Goal: Navigation & Orientation: Find specific page/section

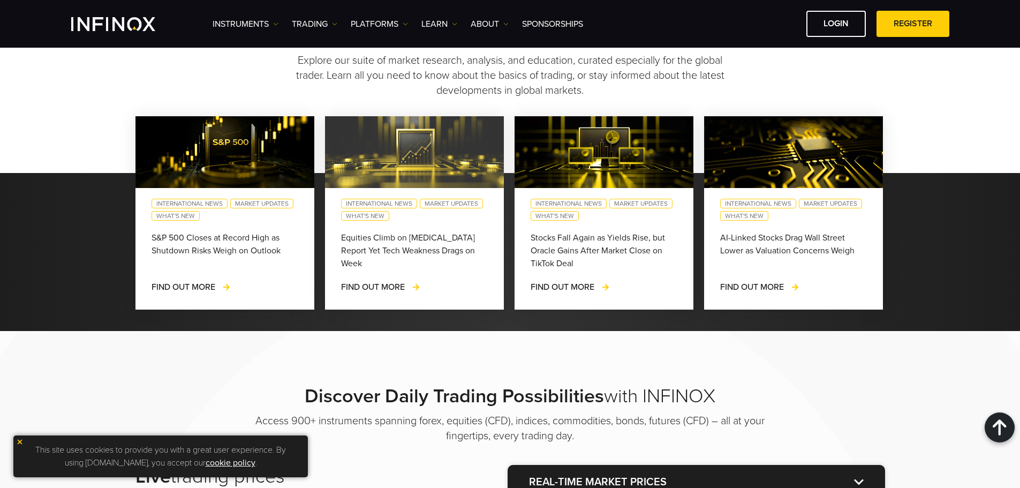
scroll to position [964, 0]
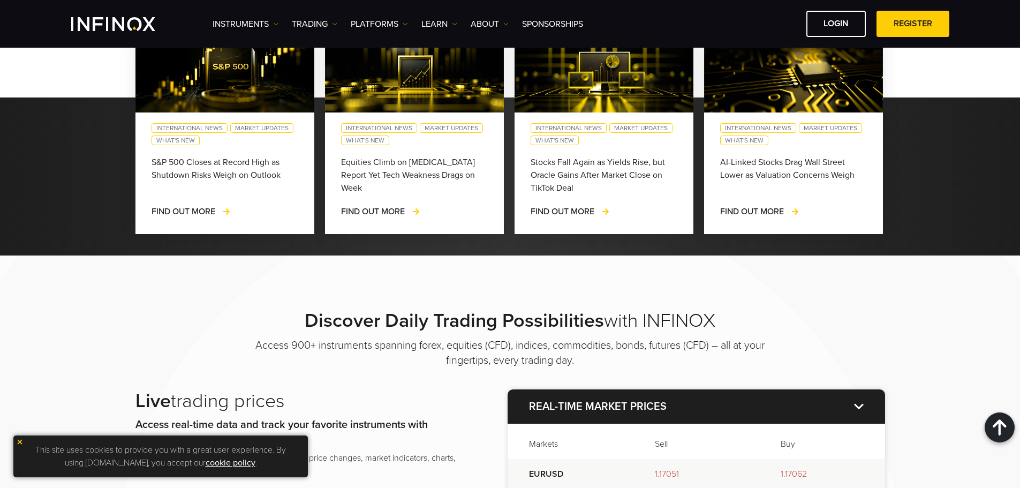
click at [557, 16] on div "Instruments Instruments Product Information TRADING Accounts" at bounding box center [581, 24] width 737 height 26
click at [562, 27] on link "SPONSORSHIPS" at bounding box center [552, 24] width 61 height 13
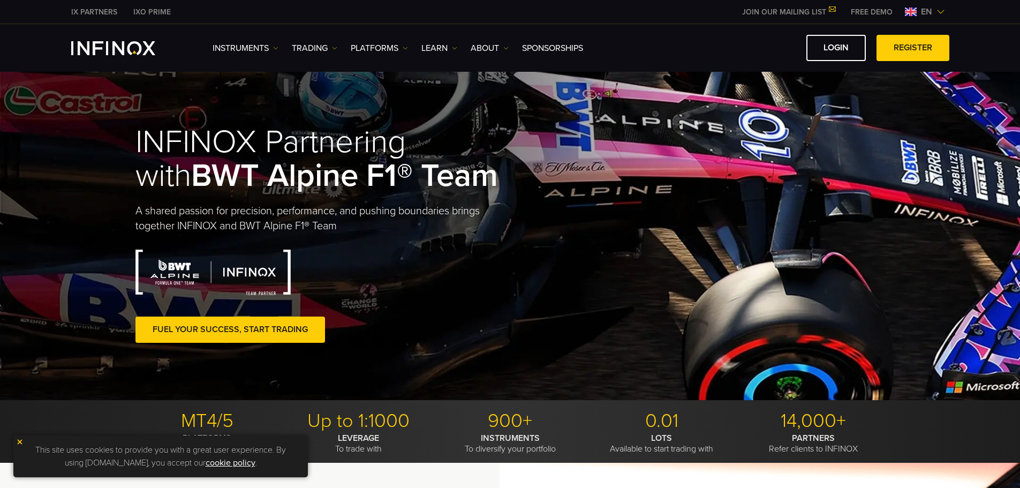
click at [689, 47] on div "LOGIN REGISTER" at bounding box center [770, 48] width 358 height 26
drag, startPoint x: 675, startPoint y: 46, endPoint x: 666, endPoint y: 45, distance: 8.6
click at [666, 45] on div "LOGIN REGISTER" at bounding box center [770, 48] width 358 height 26
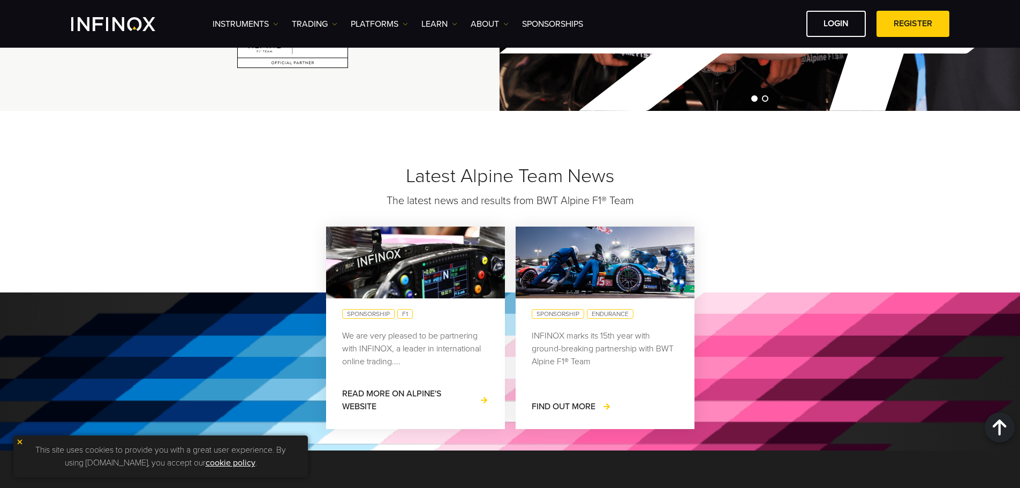
scroll to position [857, 0]
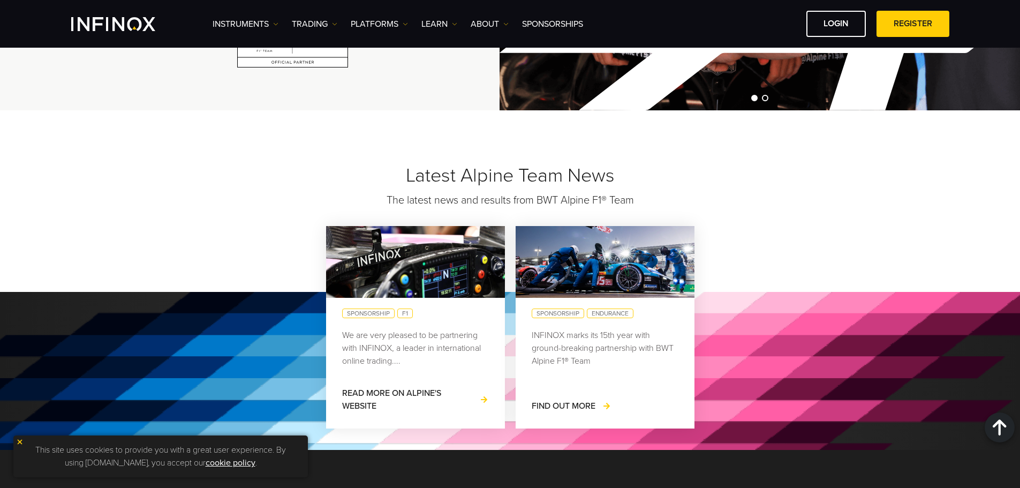
click at [310, 149] on div "Latest Alpine Team News The latest news and results from BWT Alpine F1® Team sp…" at bounding box center [510, 280] width 1020 height 340
drag, startPoint x: 310, startPoint y: 149, endPoint x: 289, endPoint y: 146, distance: 20.6
click at [289, 146] on div "Latest Alpine Team News The latest news and results from BWT Alpine F1® Team sp…" at bounding box center [510, 280] width 1020 height 340
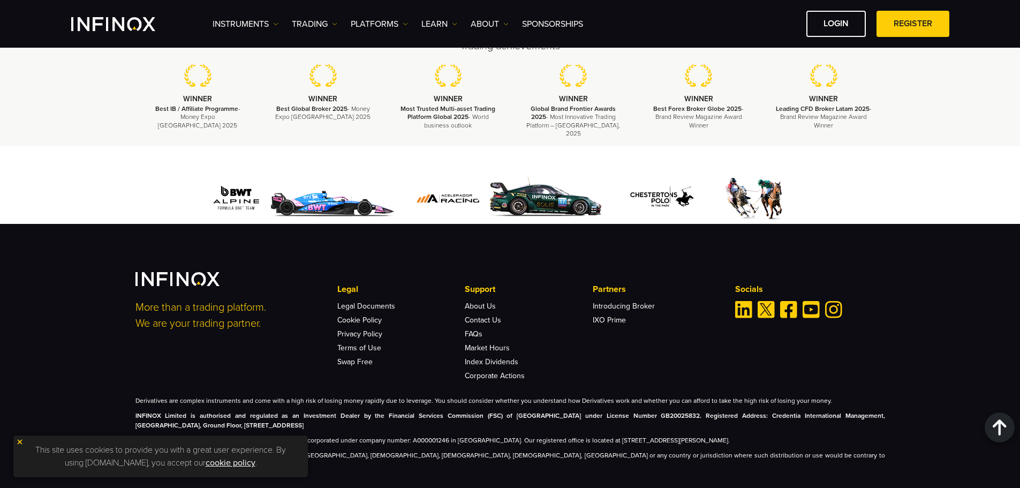
scroll to position [1839, 0]
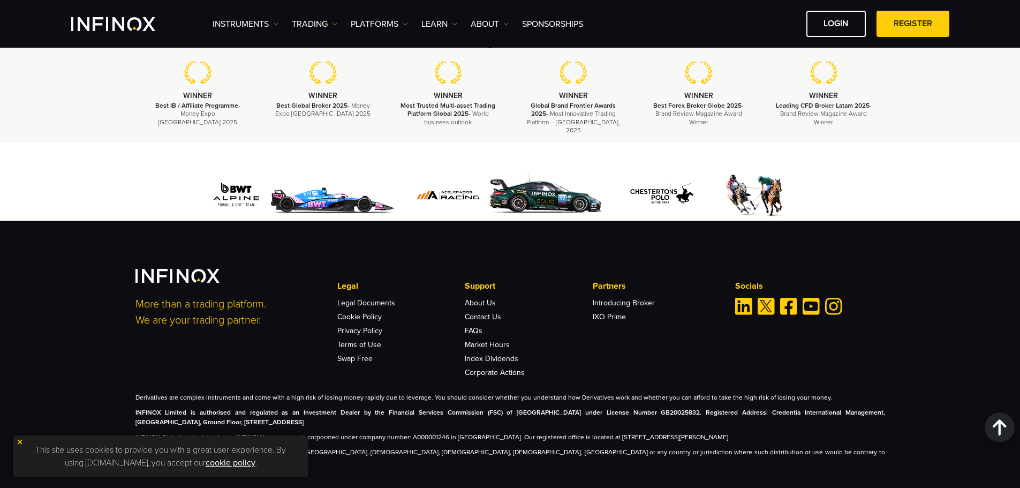
click at [148, 179] on div at bounding box center [511, 195] width 750 height 51
drag, startPoint x: 142, startPoint y: 174, endPoint x: 133, endPoint y: 169, distance: 10.1
click at [133, 170] on div at bounding box center [510, 195] width 771 height 51
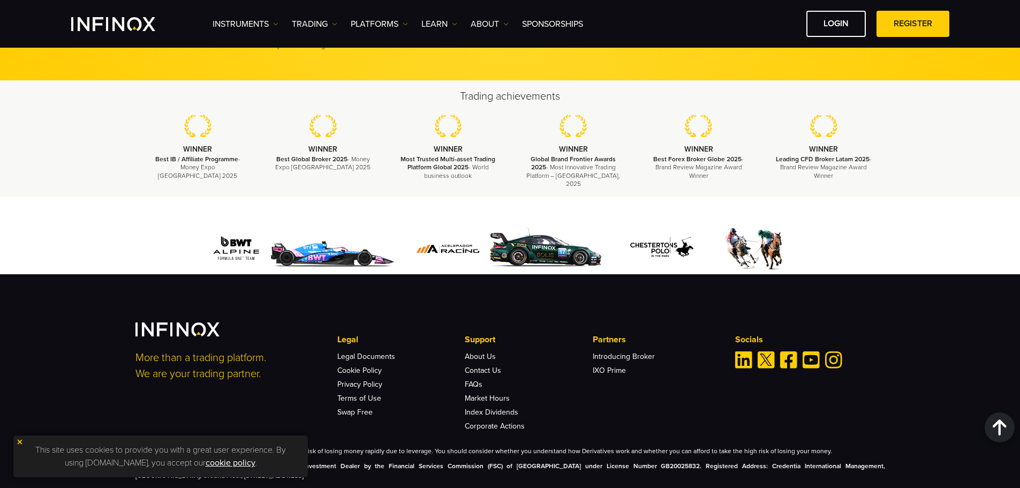
click at [340, 238] on img at bounding box center [302, 248] width 198 height 51
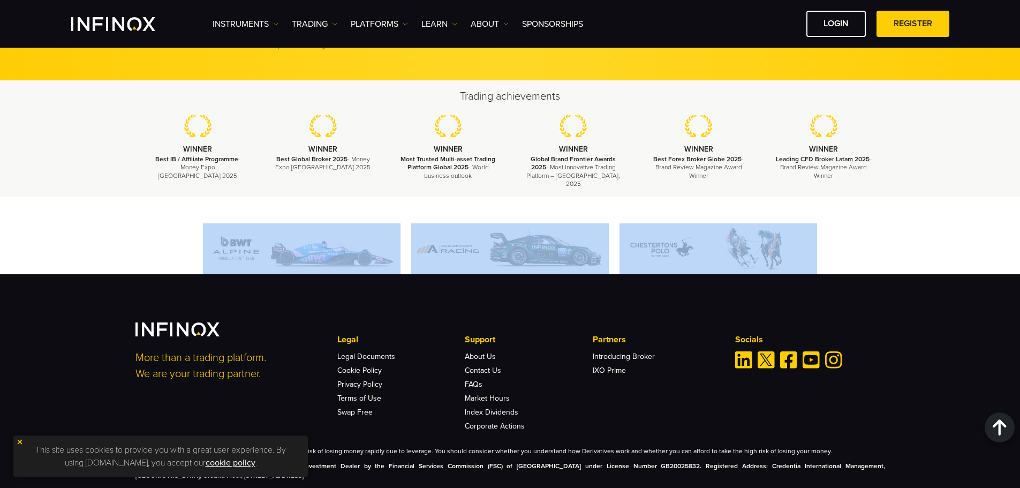
drag, startPoint x: 179, startPoint y: 210, endPoint x: 944, endPoint y: 265, distance: 767.3
click at [944, 265] on div at bounding box center [510, 236] width 1020 height 78
click at [147, 257] on div at bounding box center [511, 248] width 750 height 51
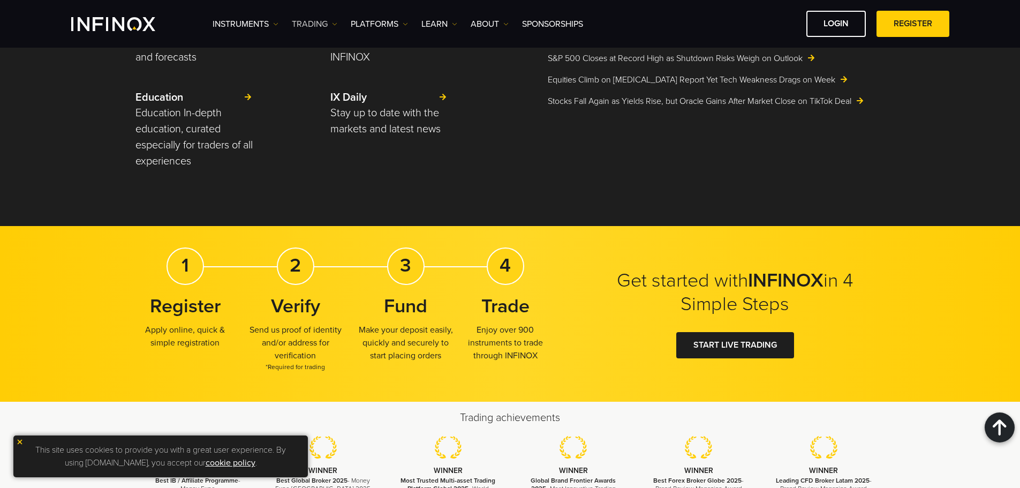
click at [305, 24] on link "TRADING" at bounding box center [315, 24] width 46 height 13
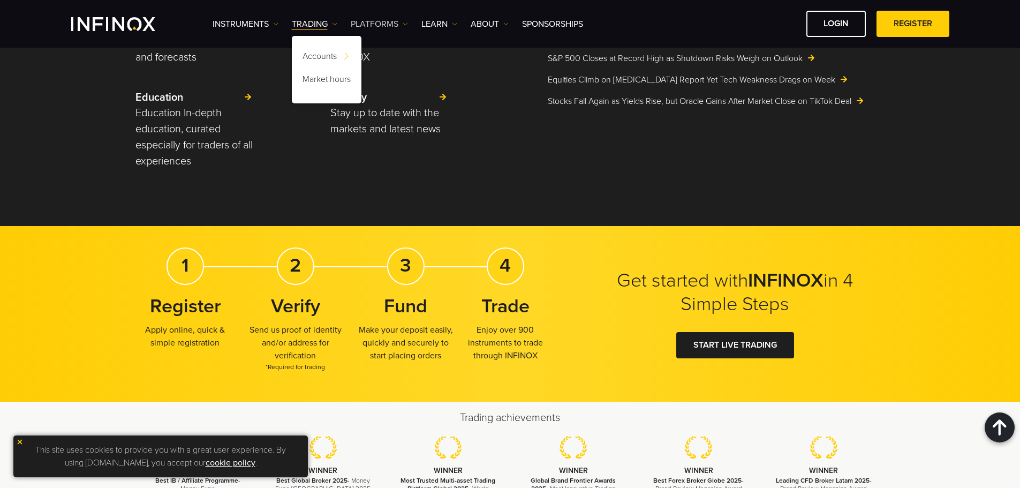
click at [363, 29] on link "PLATFORMS" at bounding box center [379, 24] width 57 height 13
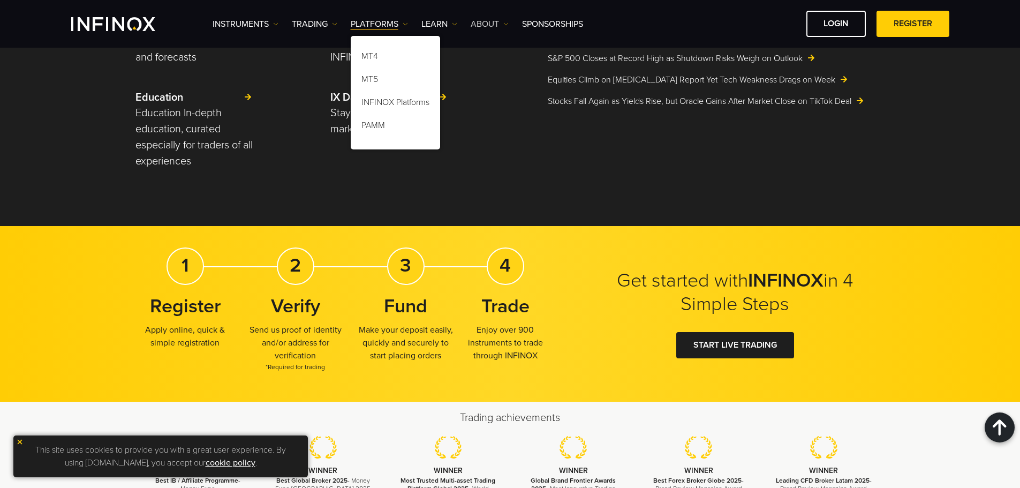
click at [500, 25] on link "ABOUT" at bounding box center [490, 24] width 38 height 13
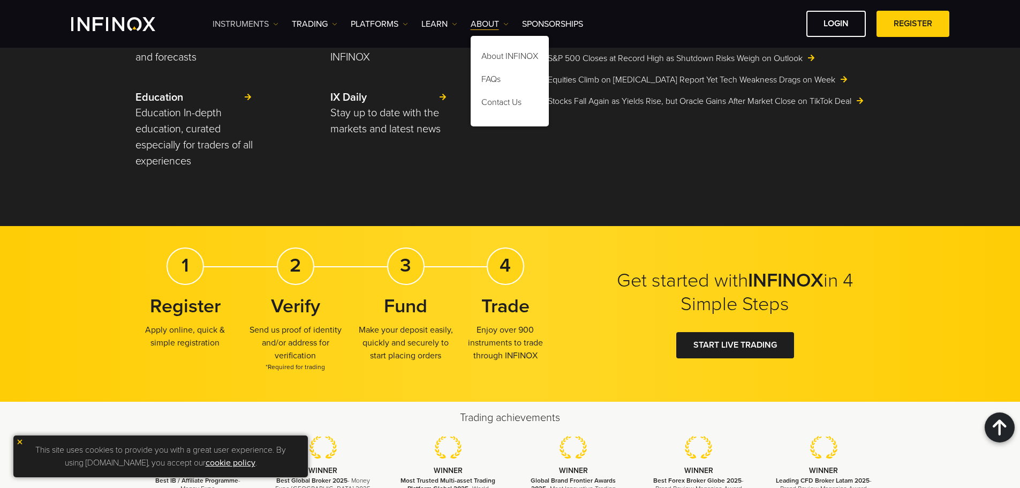
click at [257, 26] on link "Instruments" at bounding box center [246, 24] width 66 height 13
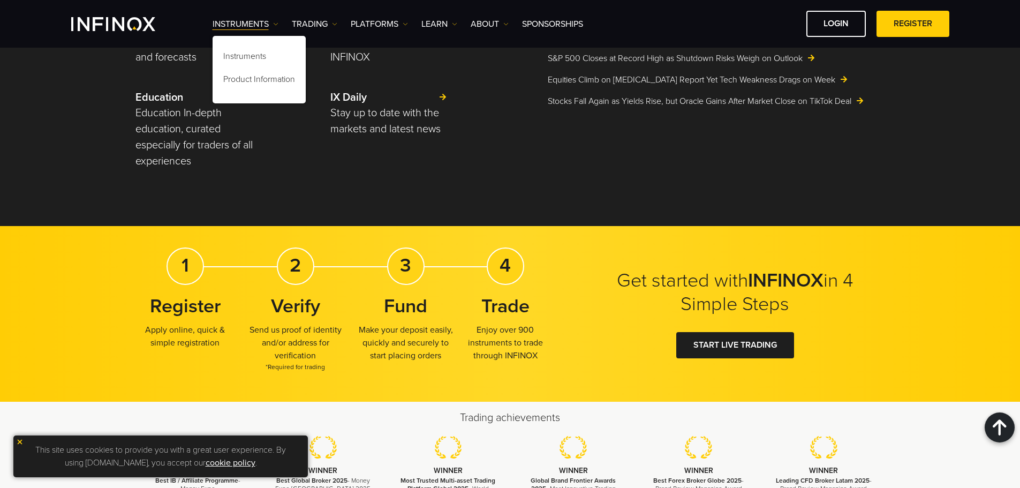
click at [341, 175] on div "Research Access up to date market commentary, analysis, and forecasts Press Dis…" at bounding box center [323, 92] width 375 height 181
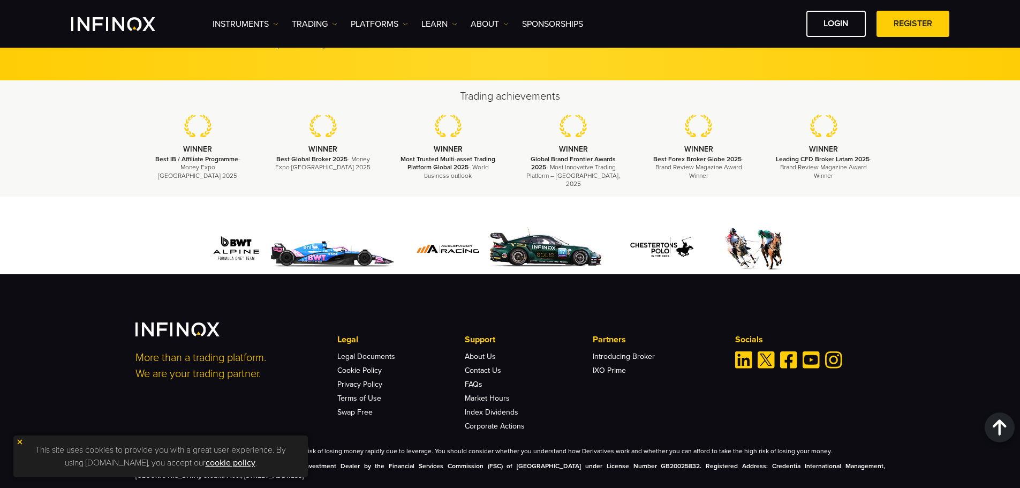
click at [540, 223] on img at bounding box center [510, 248] width 198 height 51
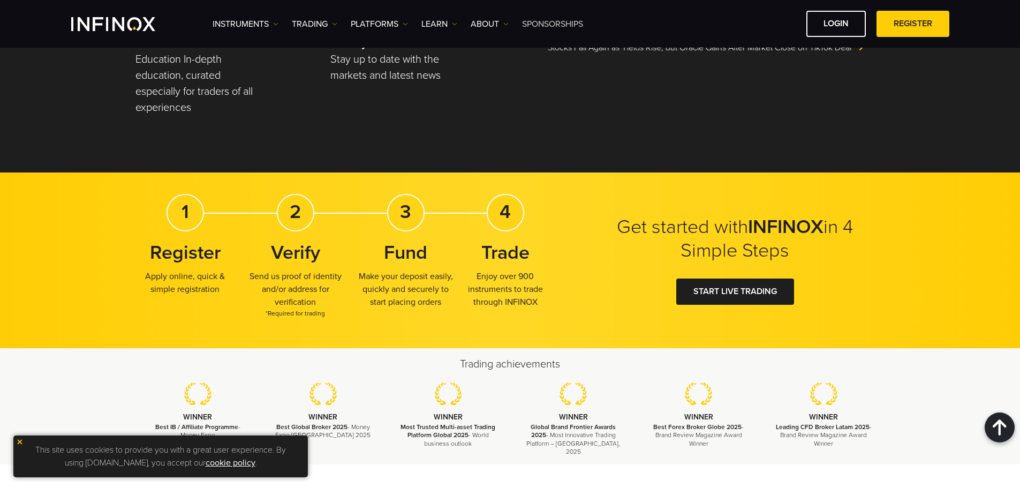
click at [555, 21] on link "SPONSORSHIPS" at bounding box center [552, 24] width 61 height 13
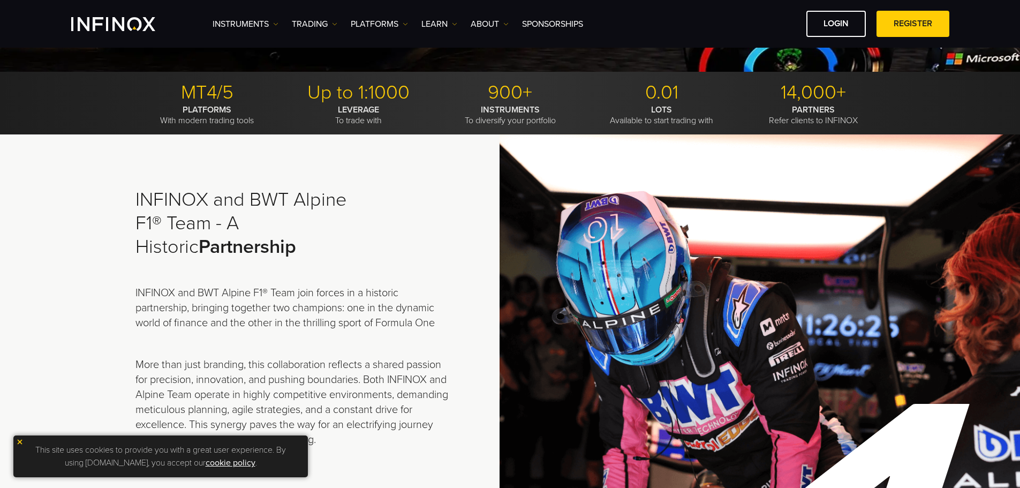
scroll to position [321, 0]
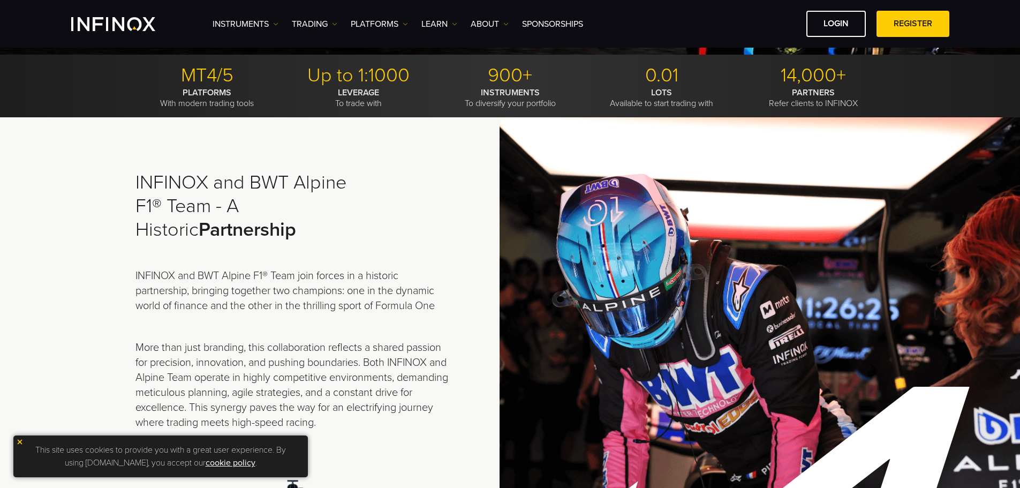
click at [316, 286] on p "INFINOX and BWT Alpine F1® Team join forces in a historic partnership, bringing…" at bounding box center [293, 290] width 315 height 45
drag, startPoint x: 316, startPoint y: 286, endPoint x: 277, endPoint y: 284, distance: 38.6
click at [277, 284] on p "INFINOX and BWT Alpine F1® Team join forces in a historic partnership, bringing…" at bounding box center [293, 290] width 315 height 45
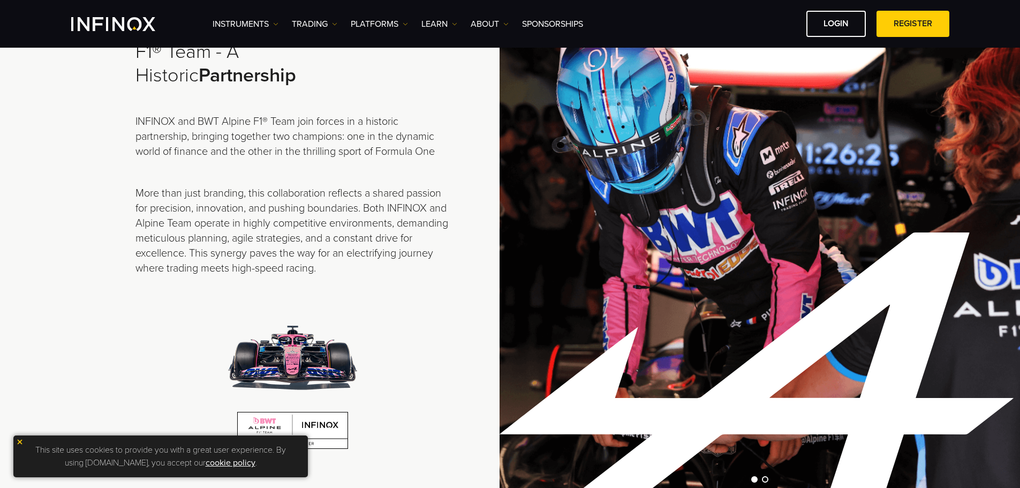
scroll to position [482, 0]
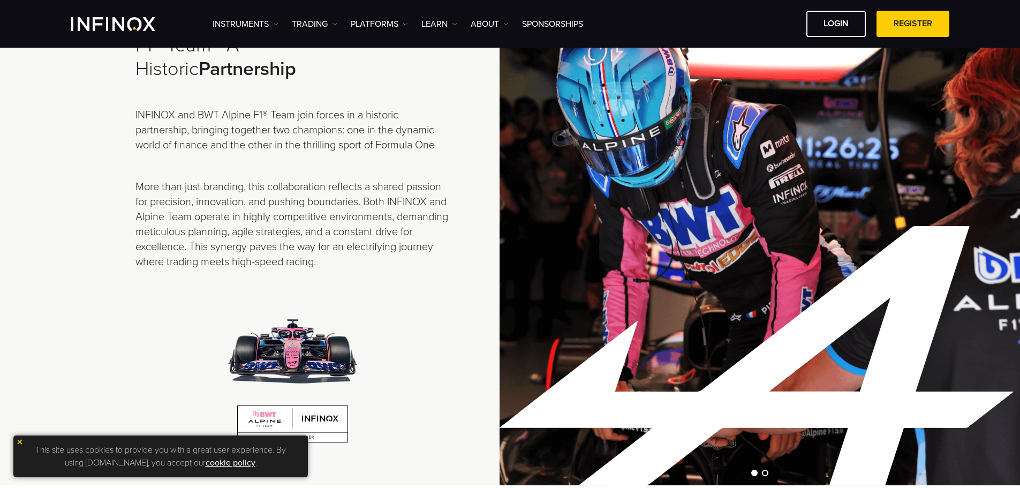
click at [296, 218] on p "More than just branding, this collaboration reflects a shared passion for preci…" at bounding box center [293, 224] width 315 height 90
drag, startPoint x: 296, startPoint y: 218, endPoint x: 268, endPoint y: 219, distance: 27.3
click at [268, 219] on p "More than just branding, this collaboration reflects a shared passion for preci…" at bounding box center [293, 224] width 315 height 90
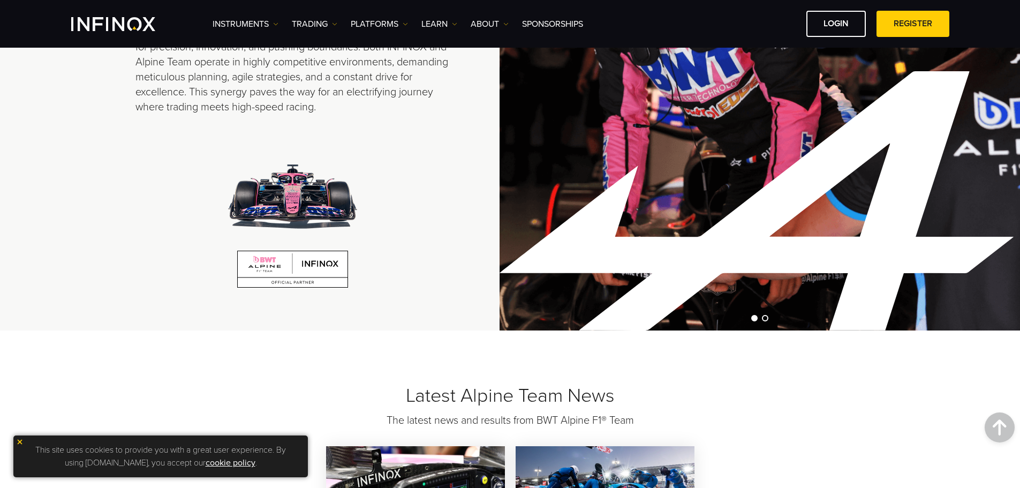
scroll to position [643, 0]
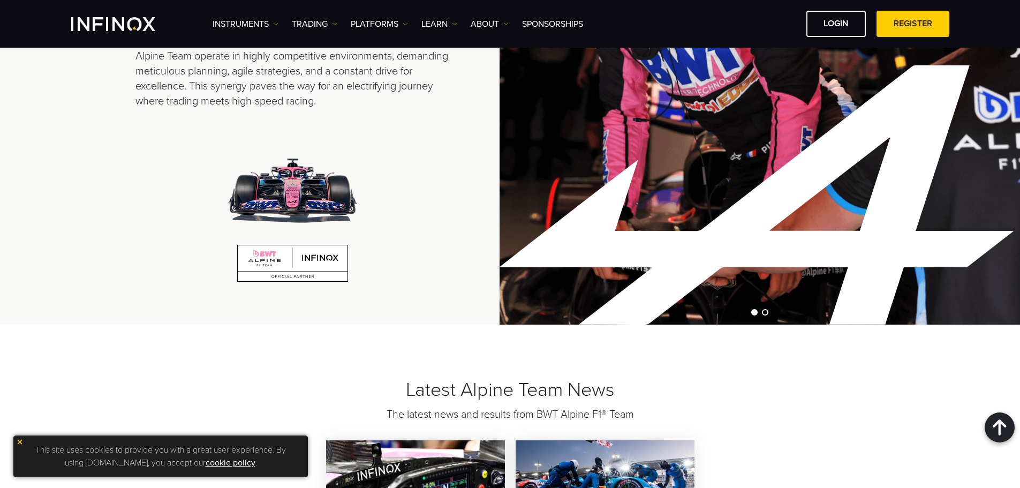
click at [300, 268] on img at bounding box center [292, 263] width 111 height 37
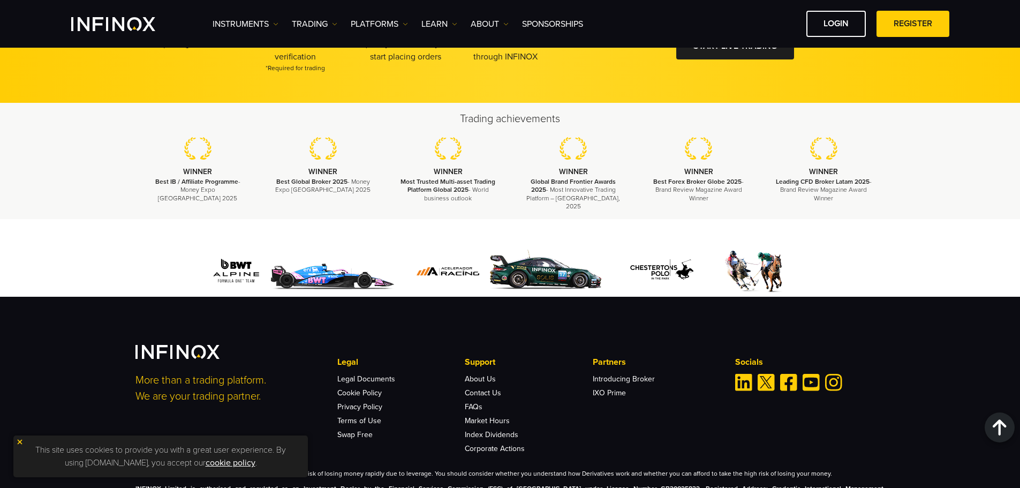
scroll to position [1767, 0]
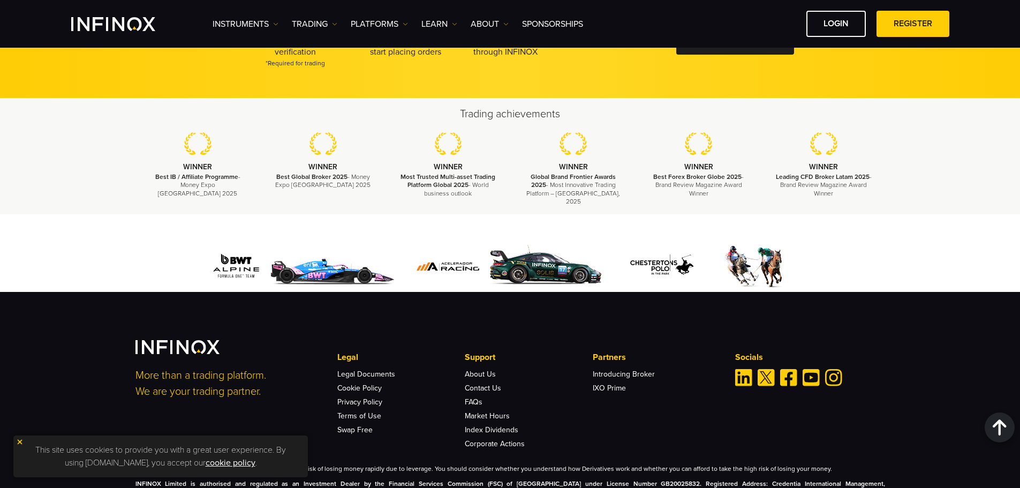
click at [485, 249] on img at bounding box center [510, 266] width 198 height 51
click at [526, 259] on img at bounding box center [510, 266] width 198 height 51
drag, startPoint x: 526, startPoint y: 259, endPoint x: 519, endPoint y: 258, distance: 7.6
click at [520, 258] on img at bounding box center [510, 266] width 198 height 51
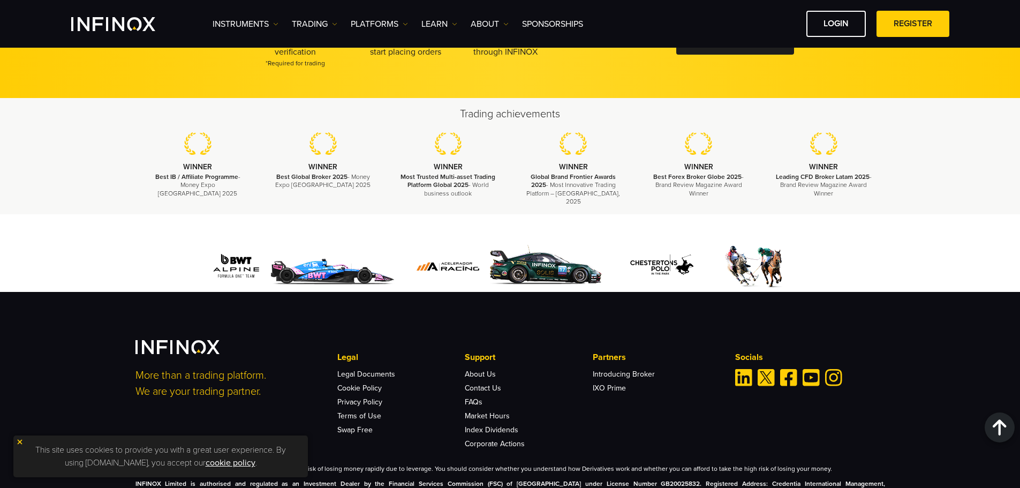
click at [723, 277] on img at bounding box center [719, 266] width 198 height 51
click at [652, 265] on img at bounding box center [719, 266] width 198 height 51
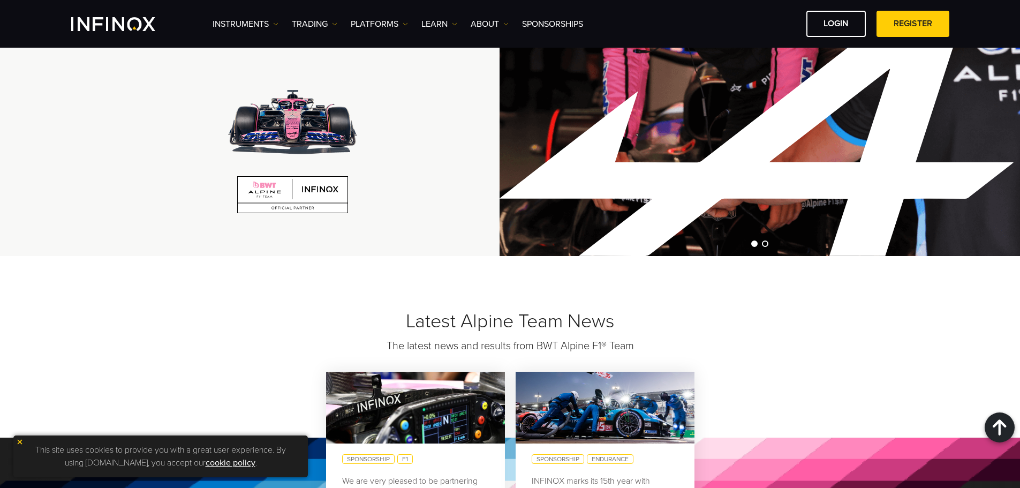
scroll to position [696, 0]
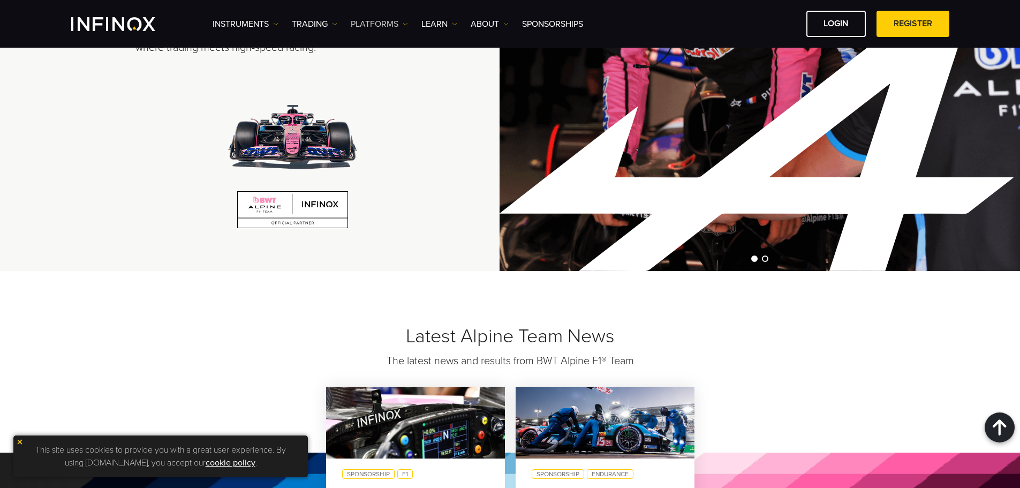
click at [383, 23] on link "PLATFORMS" at bounding box center [379, 24] width 57 height 13
click at [315, 25] on link "TRADING" at bounding box center [315, 24] width 46 height 13
click at [447, 21] on link "Learn" at bounding box center [440, 24] width 36 height 13
click at [548, 22] on link "SPONSORSHIPS" at bounding box center [552, 24] width 61 height 13
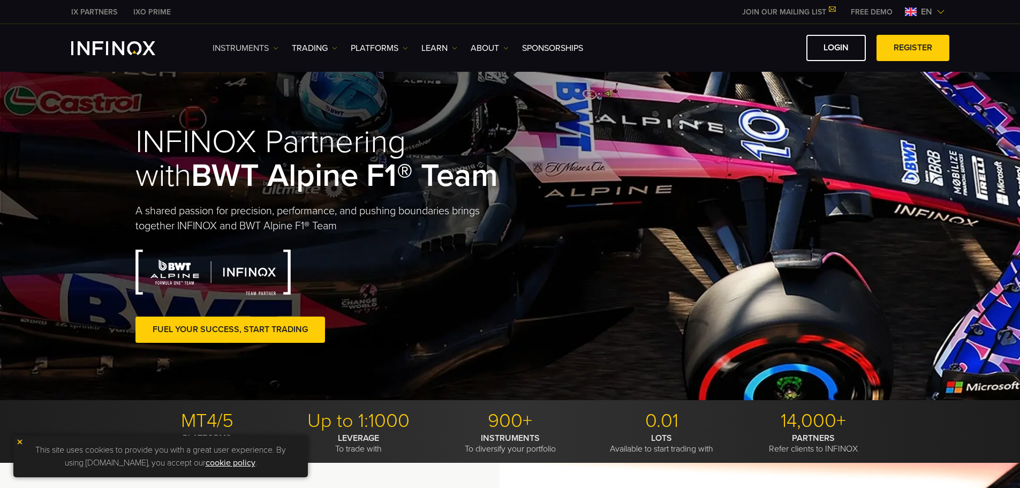
click at [273, 48] on link "Instruments" at bounding box center [246, 48] width 66 height 13
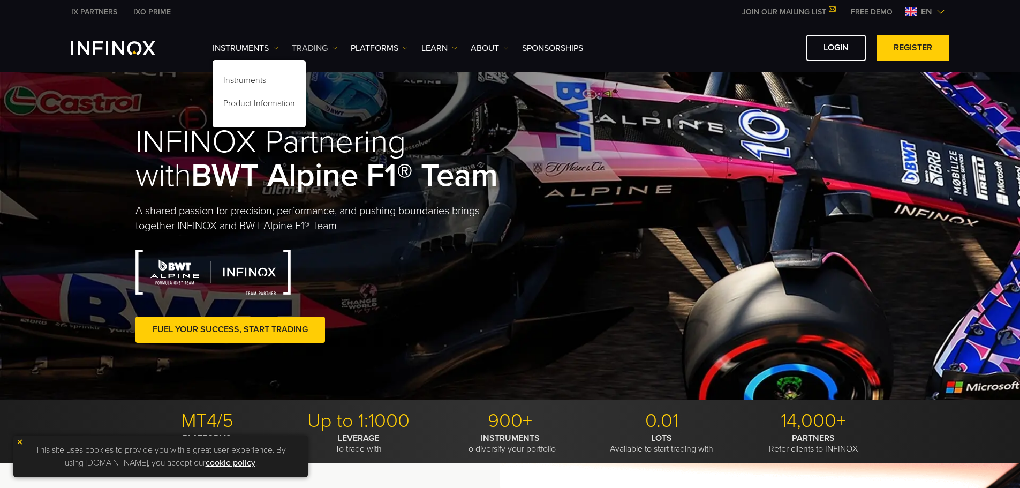
click at [310, 49] on link "TRADING" at bounding box center [315, 48] width 46 height 13
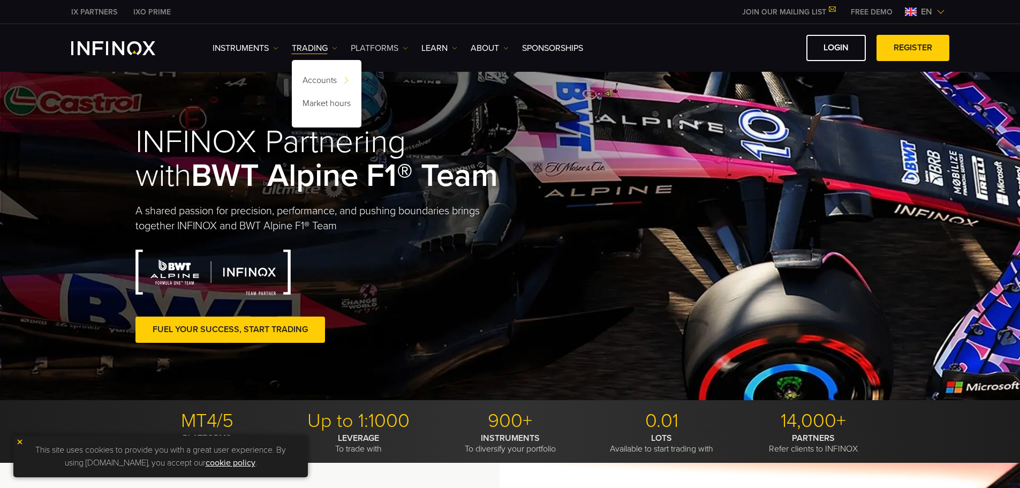
click at [389, 45] on link "PLATFORMS" at bounding box center [379, 48] width 57 height 13
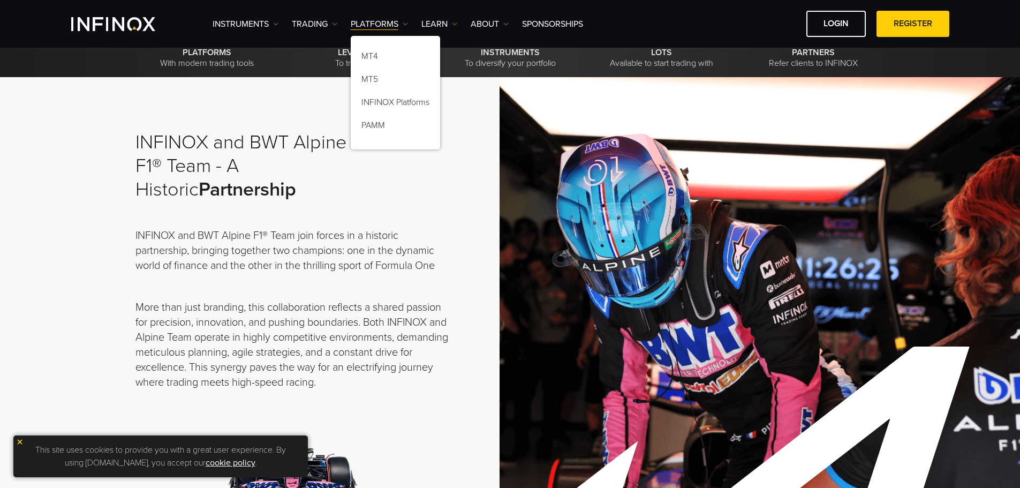
scroll to position [428, 0]
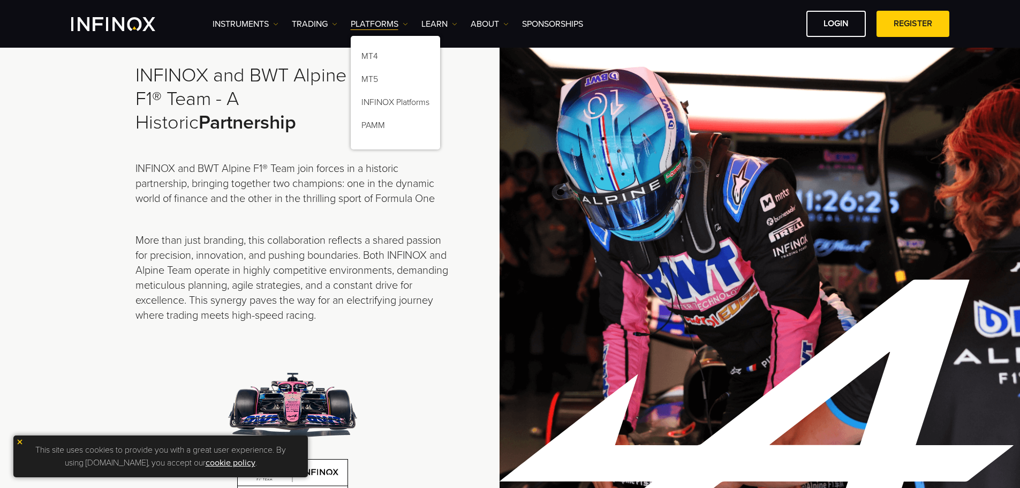
click at [393, 190] on p "INFINOX and BWT Alpine F1® Team join forces in a historic partnership, bringing…" at bounding box center [293, 183] width 315 height 45
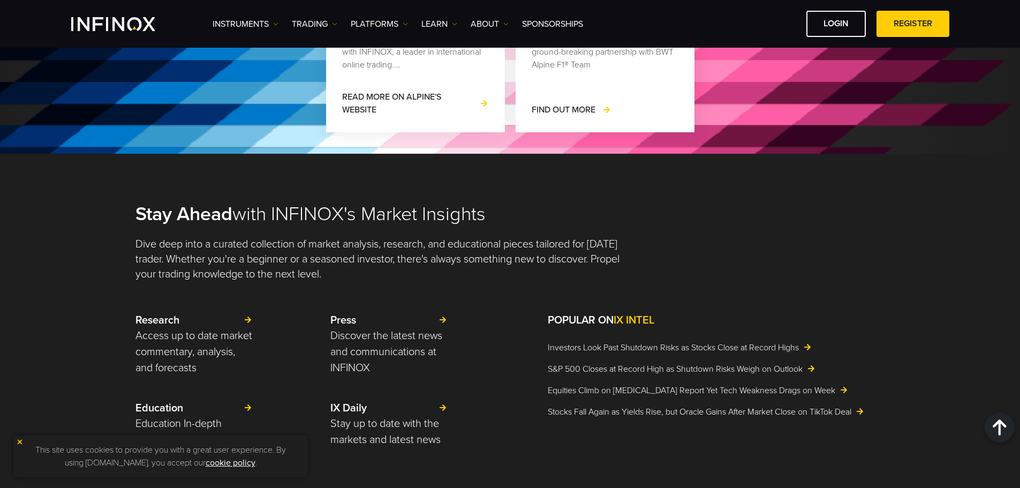
scroll to position [1232, 0]
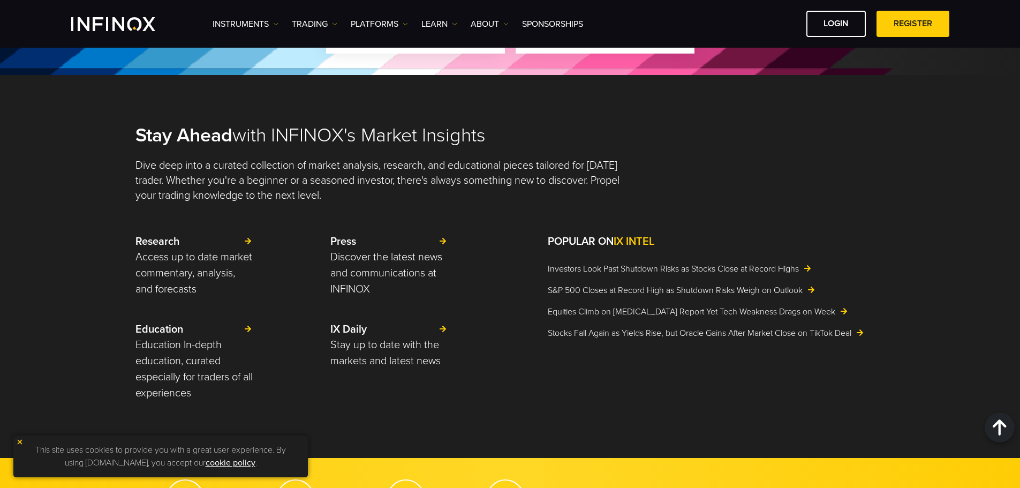
click at [388, 178] on p "Dive deep into a curated collection of market analysis, research, and education…" at bounding box center [383, 180] width 494 height 45
click at [366, 168] on p "Dive deep into a curated collection of market analysis, research, and education…" at bounding box center [383, 180] width 494 height 45
drag, startPoint x: 529, startPoint y: 180, endPoint x: 481, endPoint y: 177, distance: 47.2
click at [476, 175] on p "Dive deep into a curated collection of market analysis, research, and education…" at bounding box center [383, 180] width 494 height 45
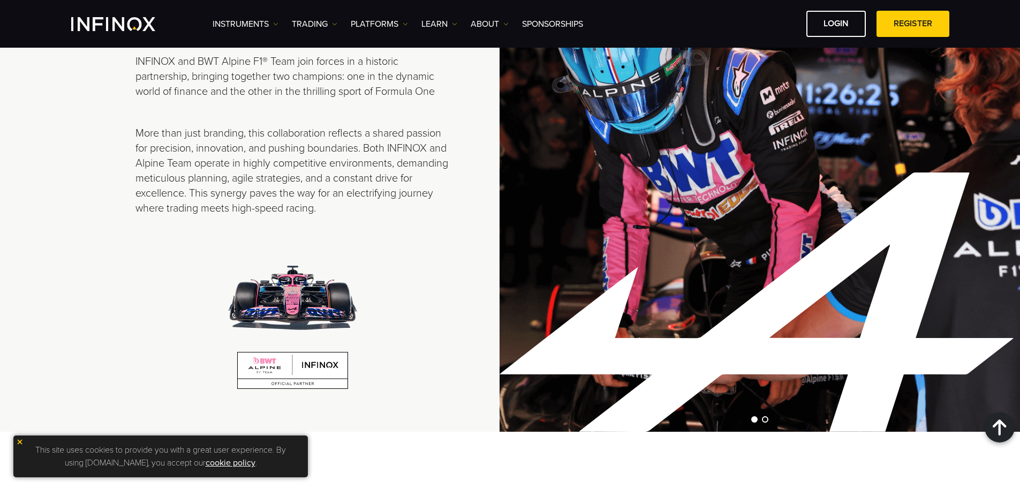
scroll to position [803, 0]
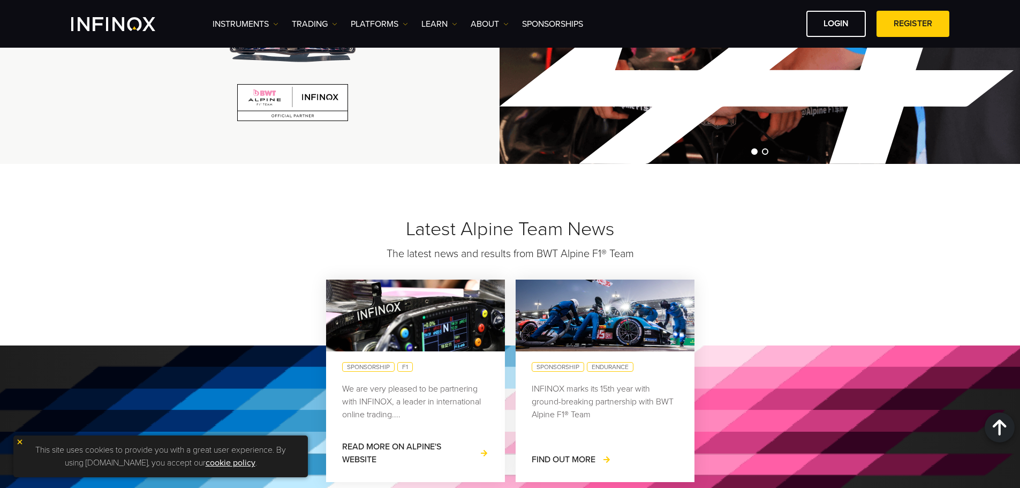
drag, startPoint x: 448, startPoint y: 136, endPoint x: 415, endPoint y: 135, distance: 32.7
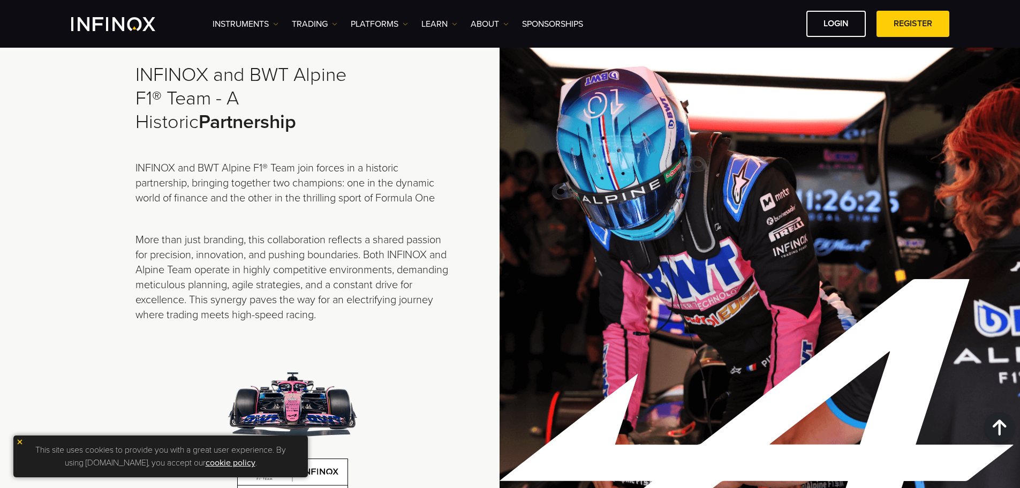
scroll to position [428, 0]
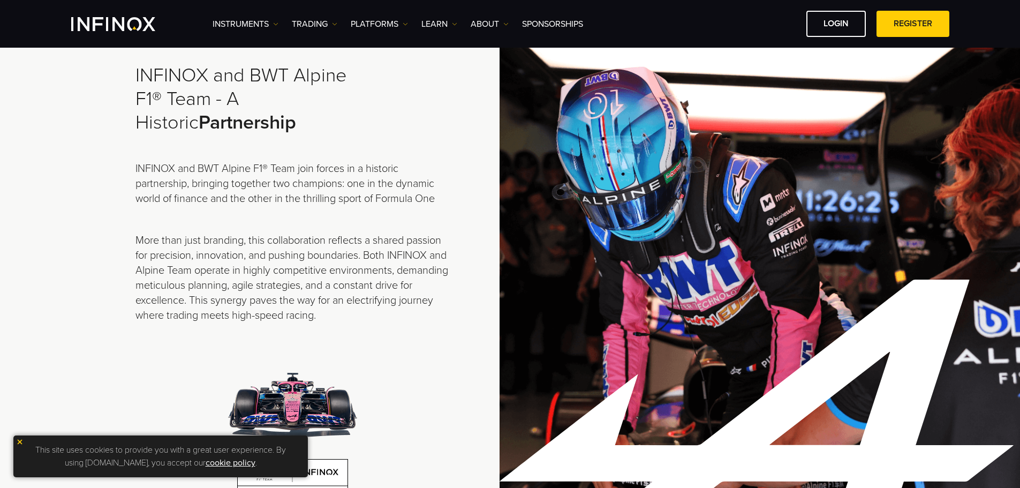
click at [111, 23] on img "INFINOX Logo" at bounding box center [113, 24] width 84 height 14
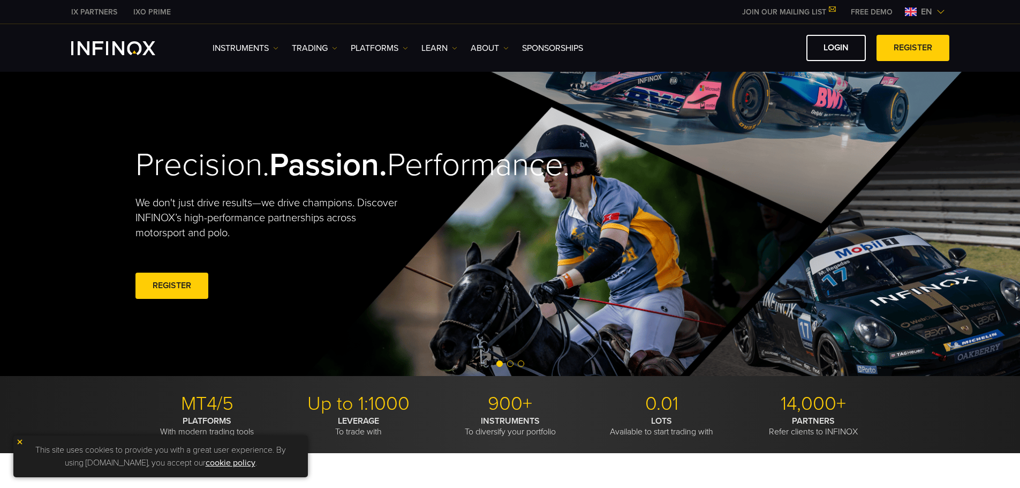
drag, startPoint x: 731, startPoint y: 46, endPoint x: 716, endPoint y: 47, distance: 14.5
click at [716, 47] on div "LOGIN REGISTER" at bounding box center [770, 48] width 358 height 26
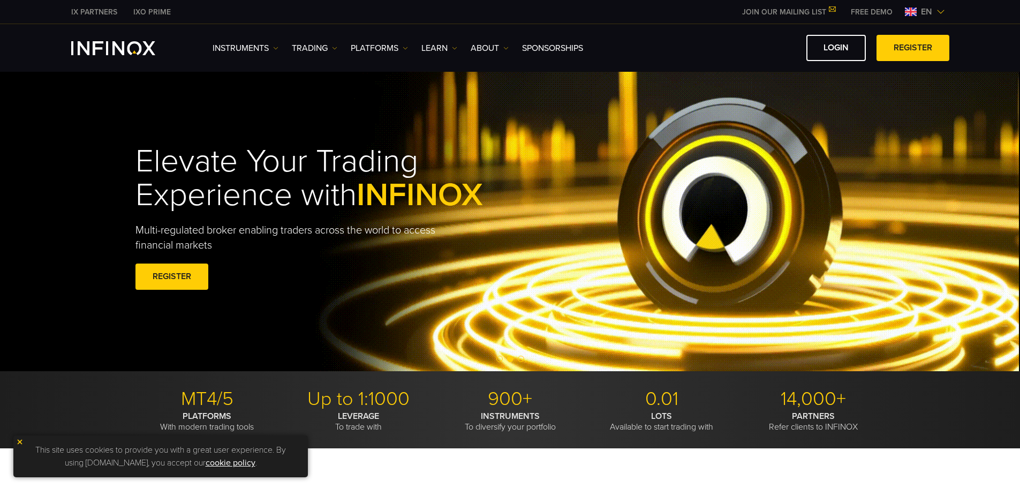
click at [183, 266] on link "REGISTER" at bounding box center [172, 277] width 73 height 26
